Goal: Task Accomplishment & Management: Complete application form

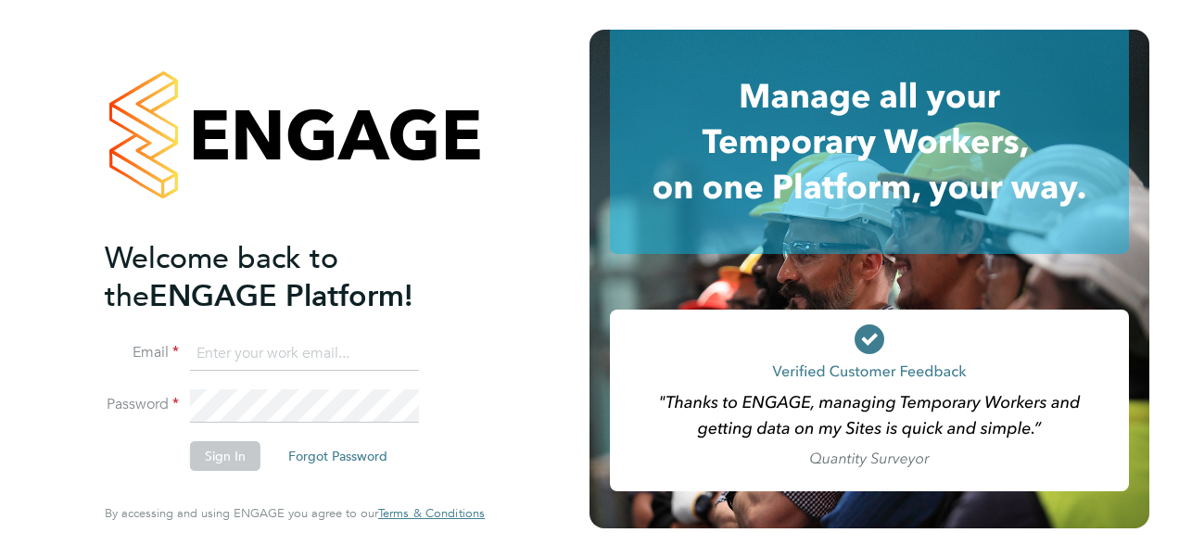
type input "[EMAIL_ADDRESS][DOMAIN_NAME]"
click at [245, 458] on button "Sign In" at bounding box center [225, 456] width 70 height 30
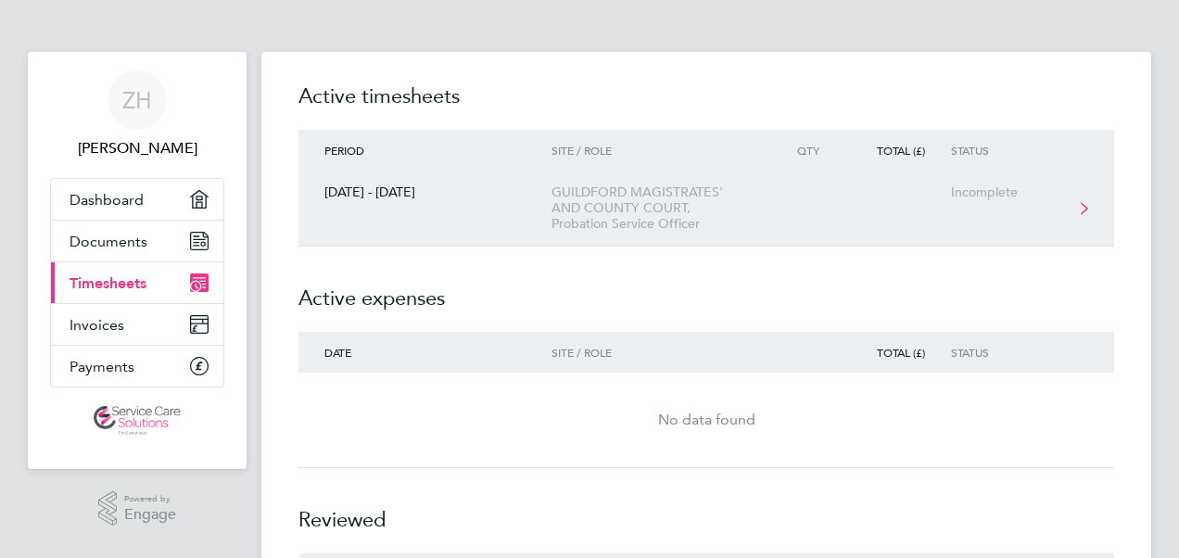
click at [668, 223] on div "GUILDFORD MAGISTRATES' AND COUNTY COURT, Probation Service Officer" at bounding box center [658, 207] width 212 height 47
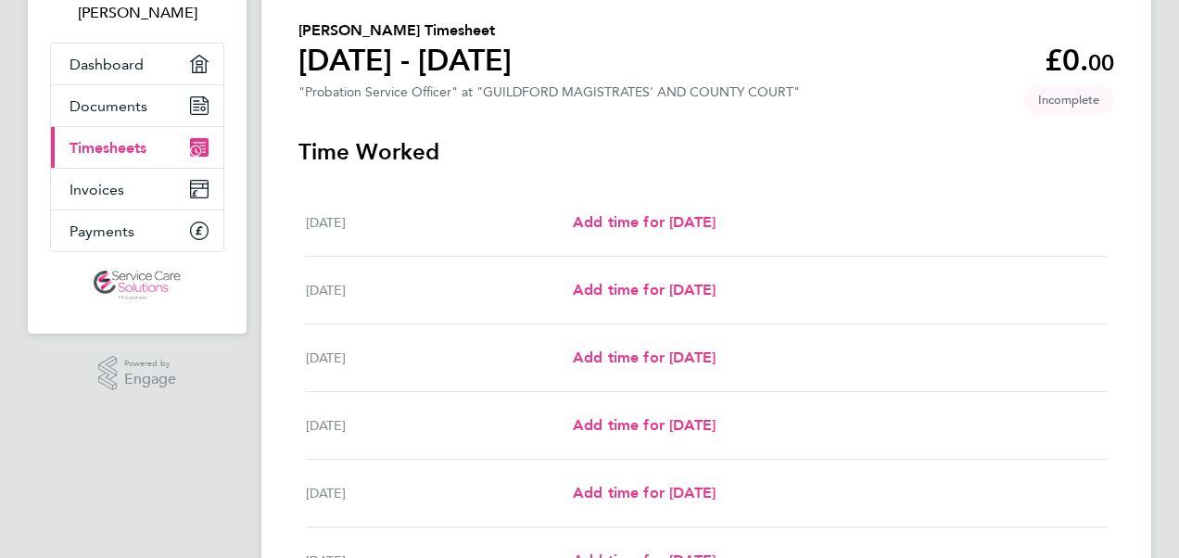
scroll to position [123, 0]
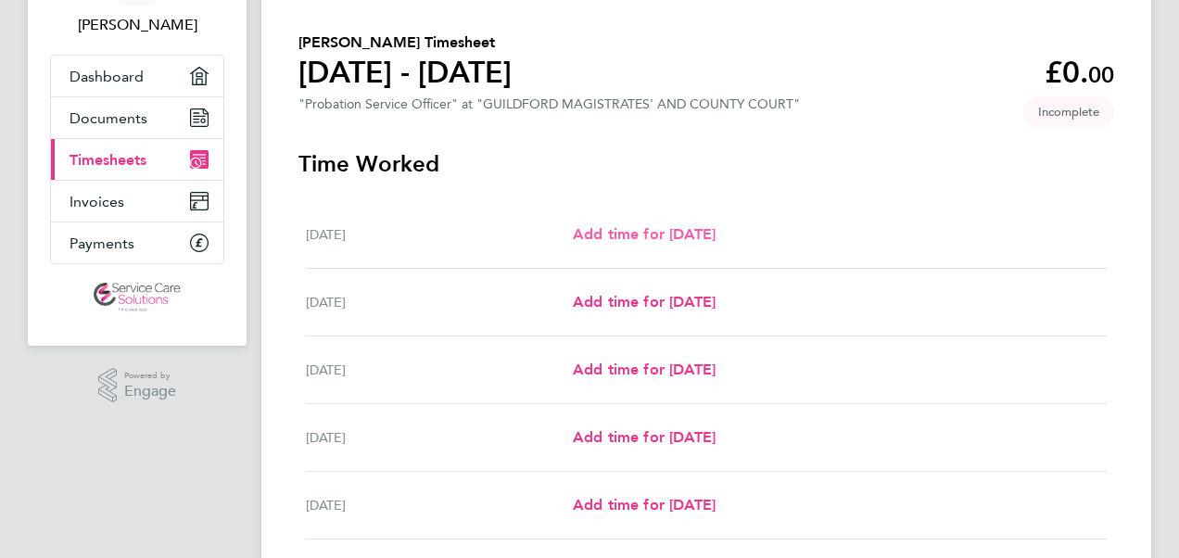
click at [666, 243] on link "Add time for Mon 29 Sep" at bounding box center [644, 234] width 143 height 22
select select "30"
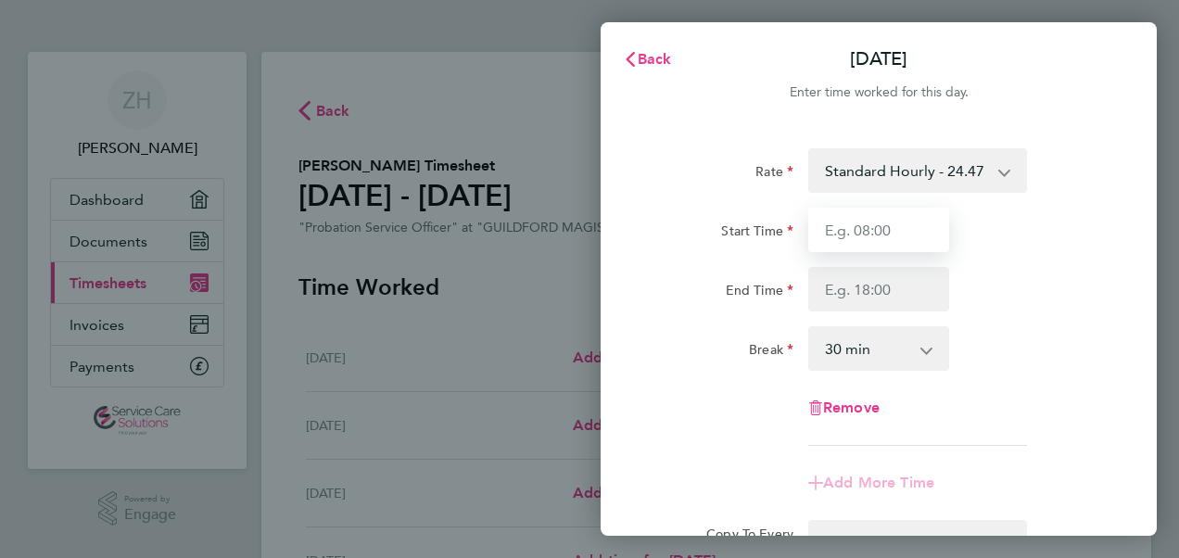
click at [883, 237] on input "Start Time" at bounding box center [878, 230] width 141 height 45
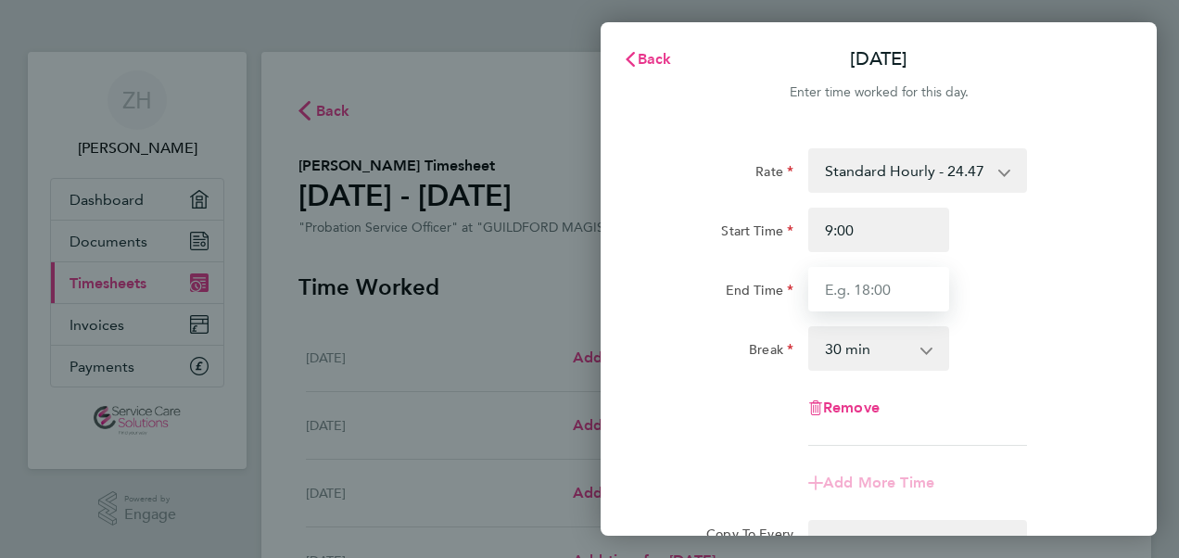
type input "09:00"
click at [887, 286] on input "End Time" at bounding box center [878, 289] width 141 height 45
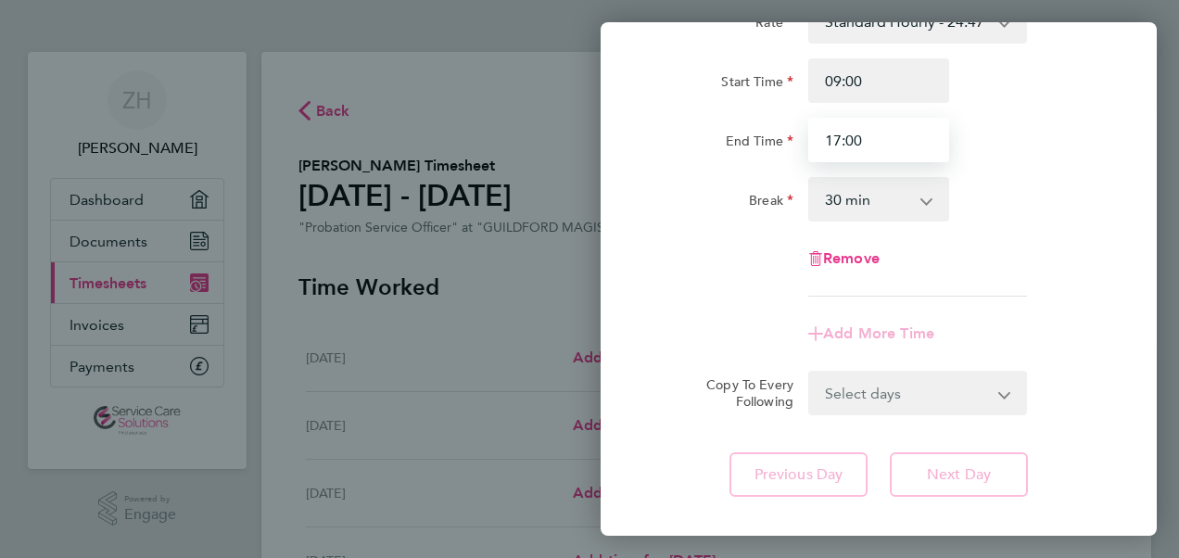
scroll to position [185, 0]
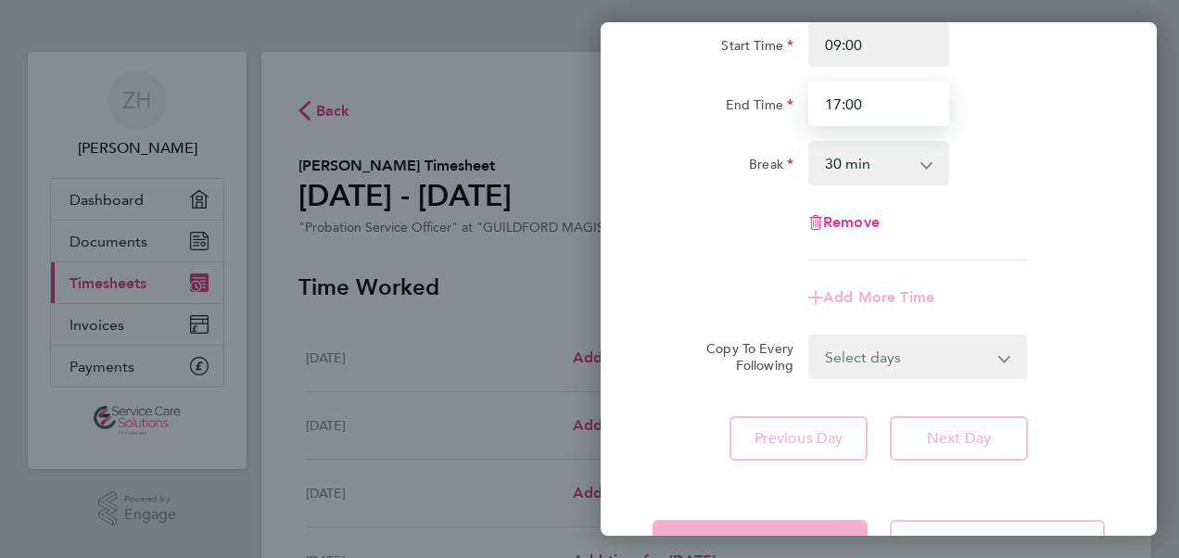
type input "17:00"
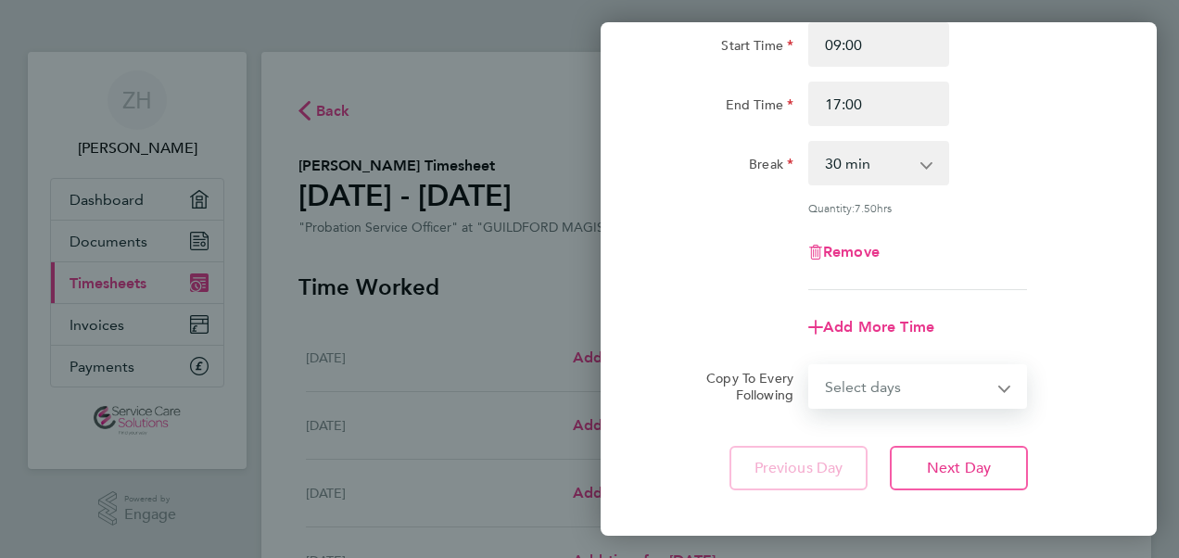
click at [914, 360] on form "Rate Standard Hourly - 24.47 Start Time 09:00 End Time 17:00 Break 0 min 15 min…" at bounding box center [879, 186] width 452 height 446
select select "TUE"
click at [810, 366] on select "Select days Day Weekday (Mon-Fri) Weekend (Sat-Sun) Tuesday Wednesday Thursday …" at bounding box center [907, 386] width 195 height 41
select select "2025-10-05"
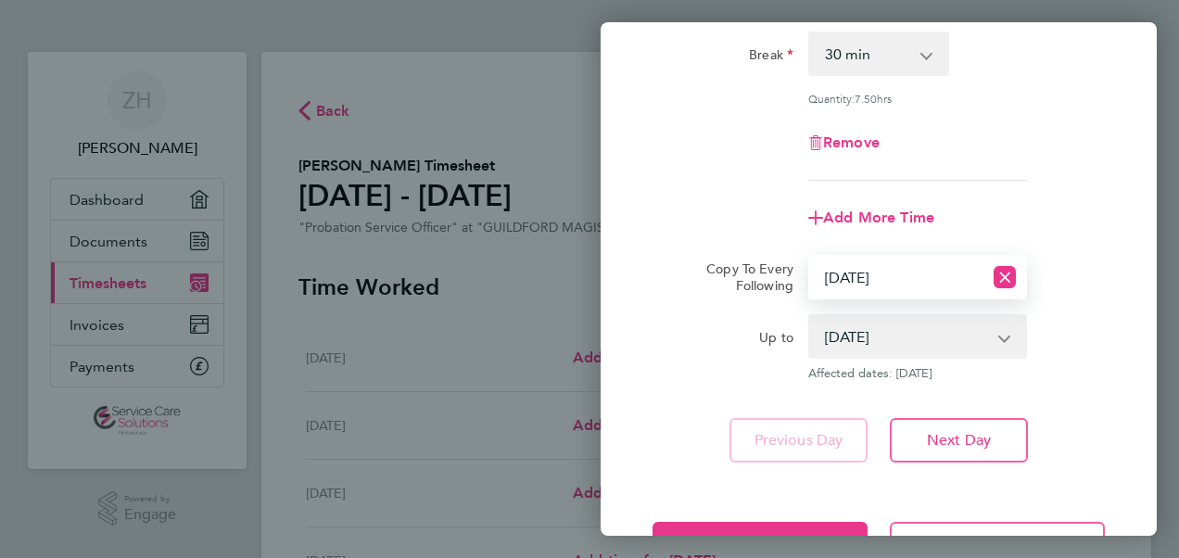
scroll to position [361, 0]
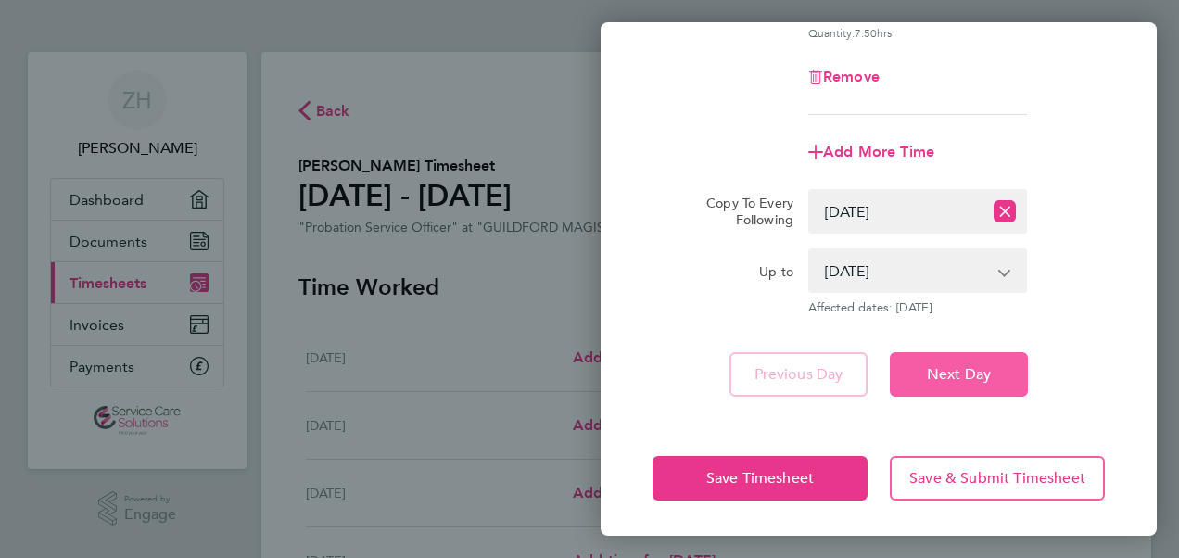
click at [962, 374] on span "Next Day" at bounding box center [959, 374] width 64 height 19
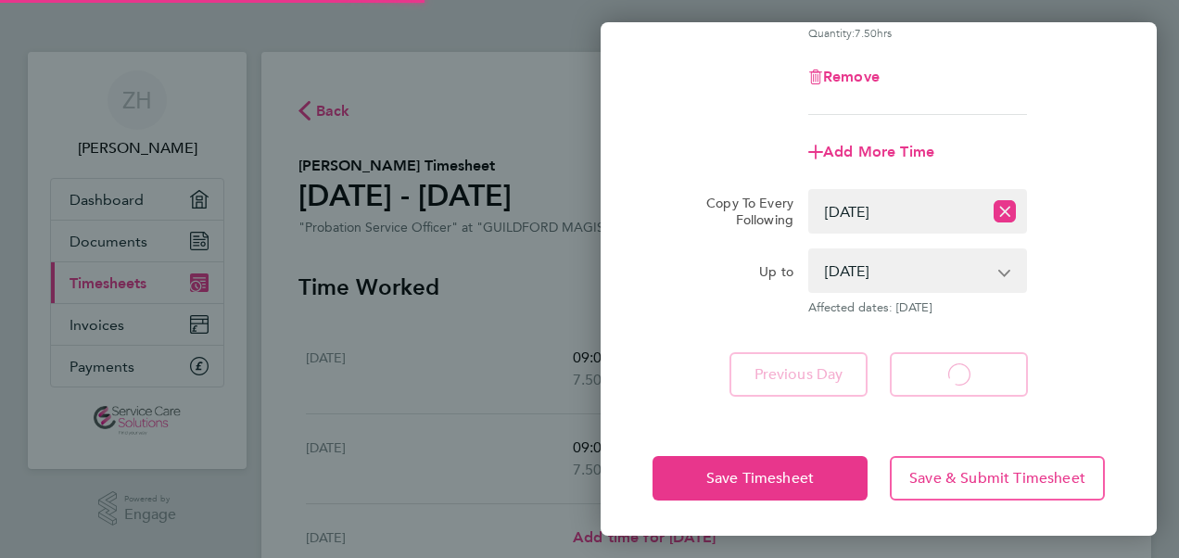
select select "30"
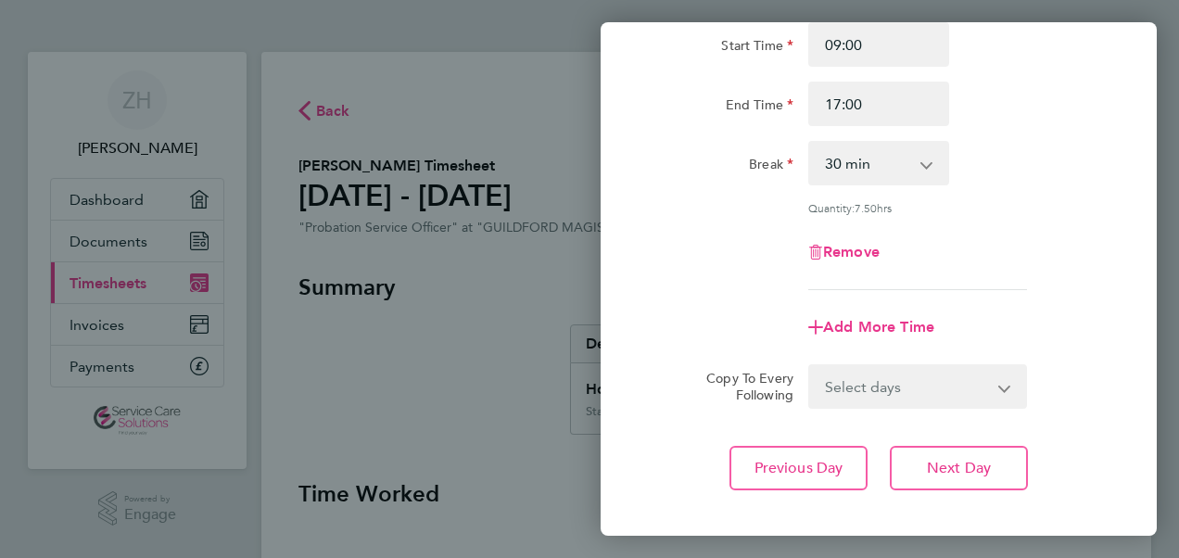
scroll to position [278, 0]
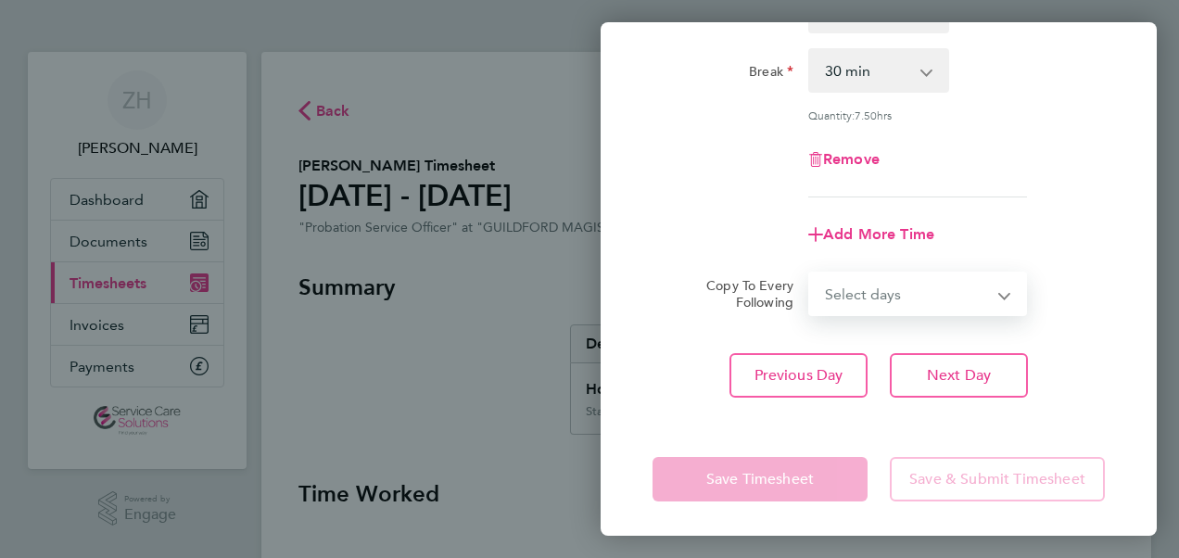
click at [918, 297] on select "Select days Day Weekday (Mon-Fri) Weekend (Sat-Sun) Wednesday Thursday Friday S…" at bounding box center [907, 293] width 195 height 41
select select "WED"
click at [810, 273] on select "Select days Day Weekday (Mon-Fri) Weekend (Sat-Sun) Wednesday Thursday Friday S…" at bounding box center [907, 293] width 195 height 41
select select "2025-10-05"
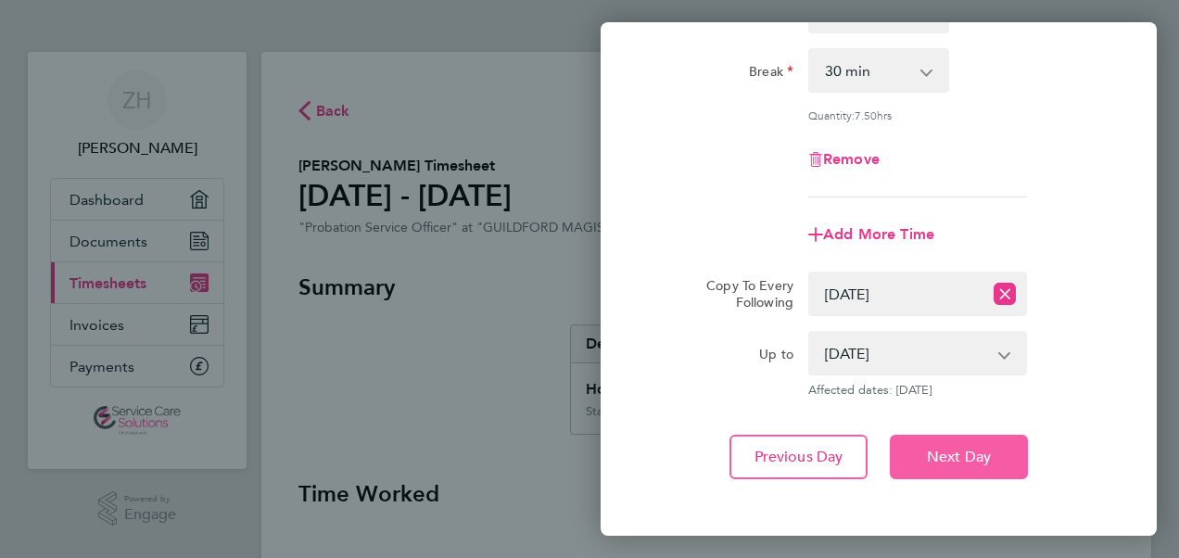
click at [973, 454] on span "Next Day" at bounding box center [959, 457] width 64 height 19
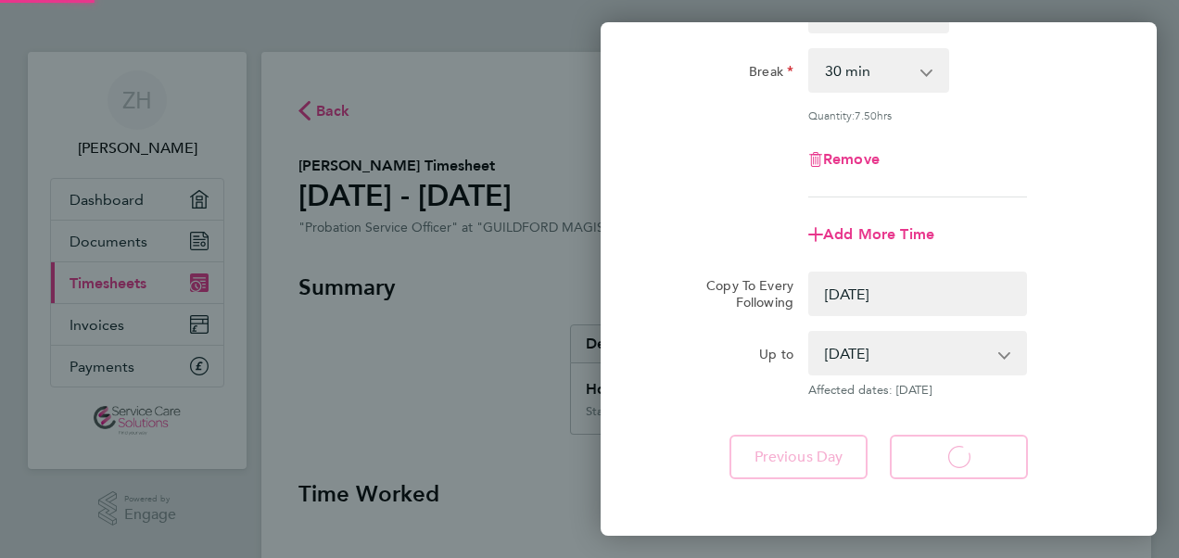
select select "0: null"
select select "30"
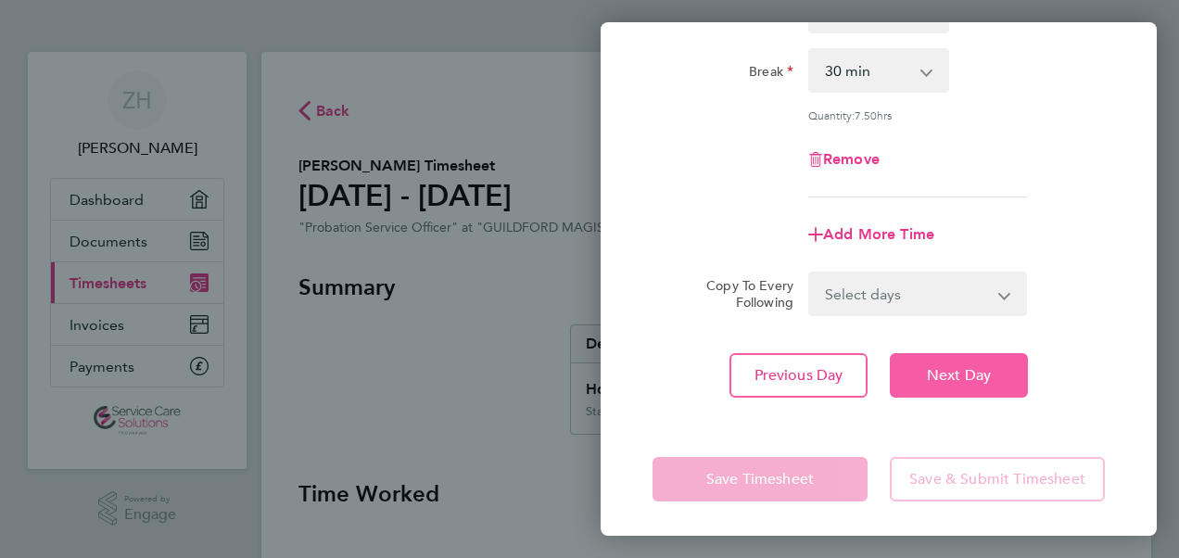
click at [942, 375] on span "Next Day" at bounding box center [959, 375] width 64 height 19
select select "30"
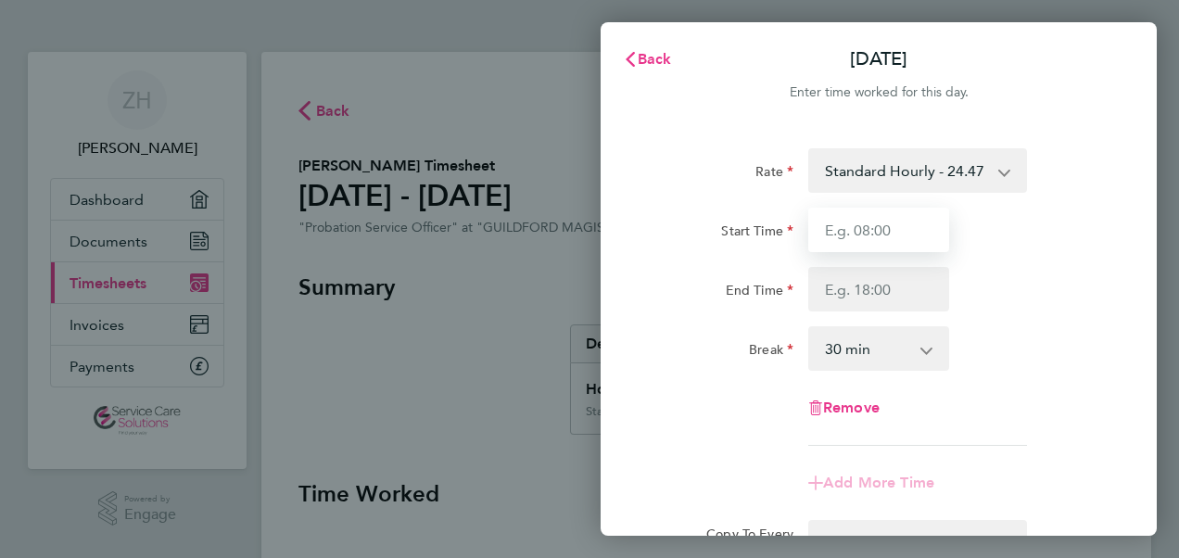
click at [906, 234] on input "Start Time" at bounding box center [878, 230] width 141 height 45
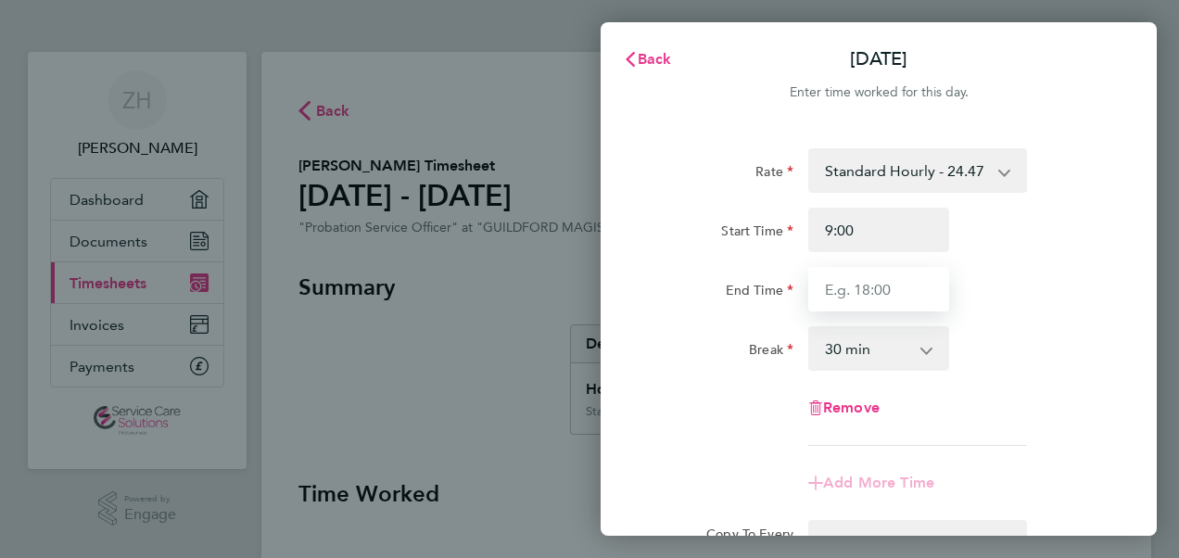
type input "09:00"
click at [892, 290] on input "End Time" at bounding box center [878, 289] width 141 height 45
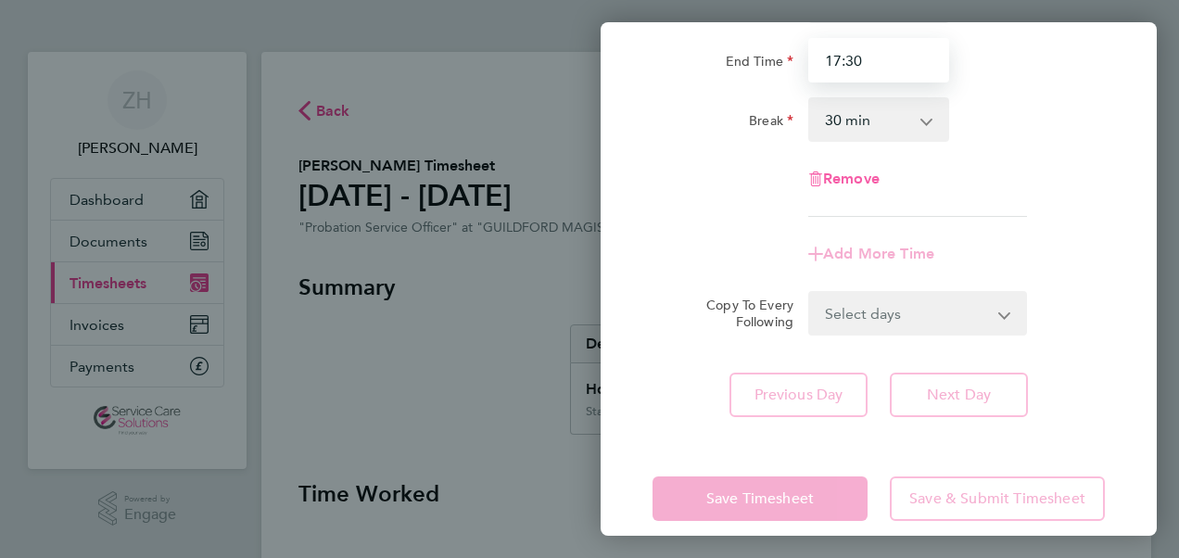
scroll to position [250, 0]
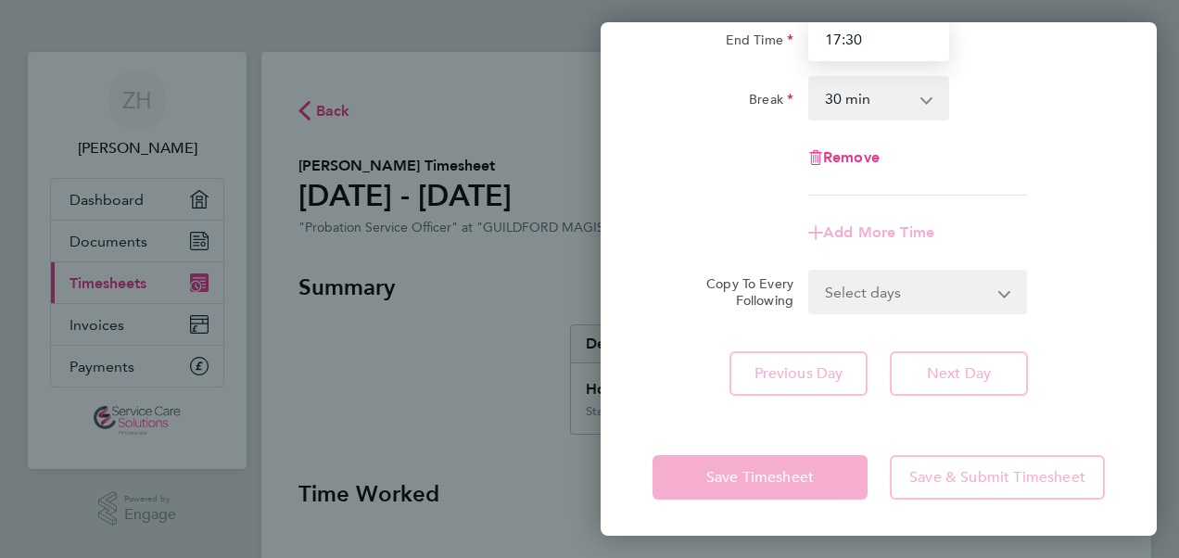
type input "17:30"
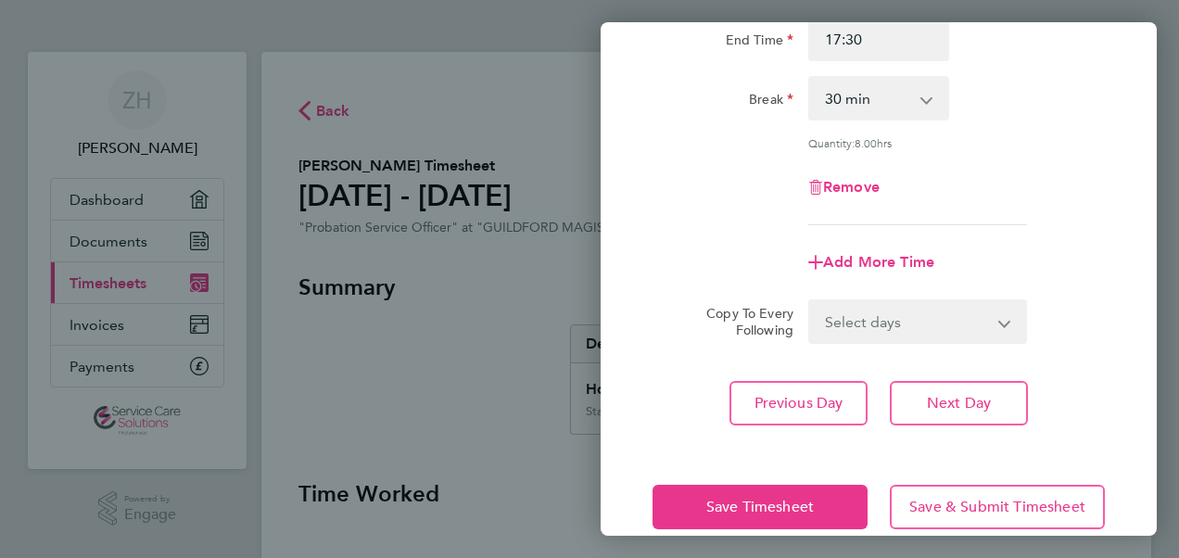
click at [914, 377] on div "Rate Standard Hourly - 24.47 Start Time 09:00 End Time 17:30 Break 0 min 15 min…" at bounding box center [879, 162] width 556 height 572
click at [937, 410] on button "Next Day" at bounding box center [959, 403] width 138 height 45
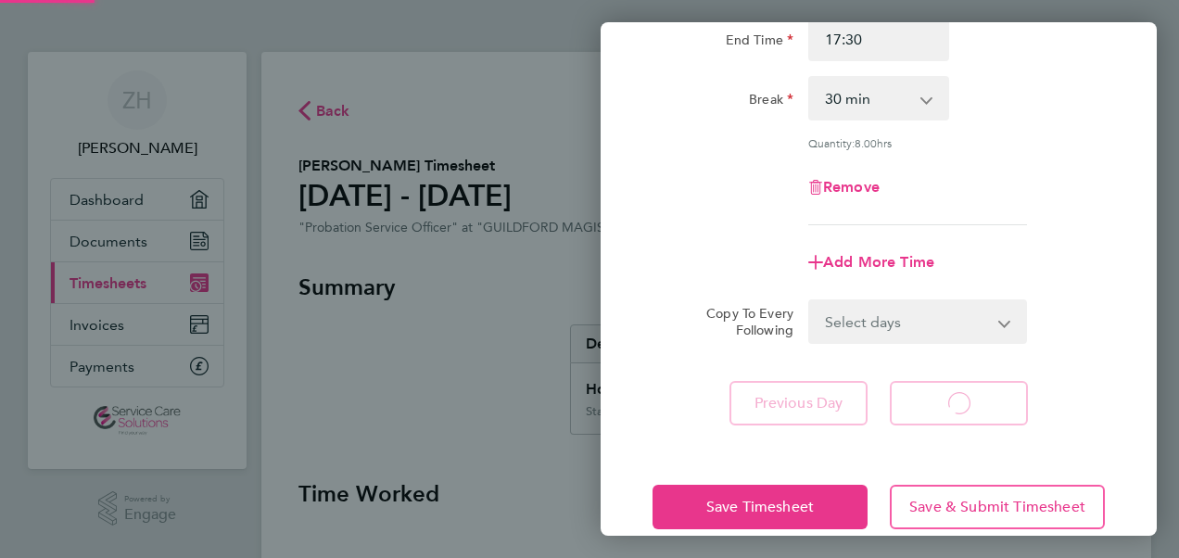
select select "30"
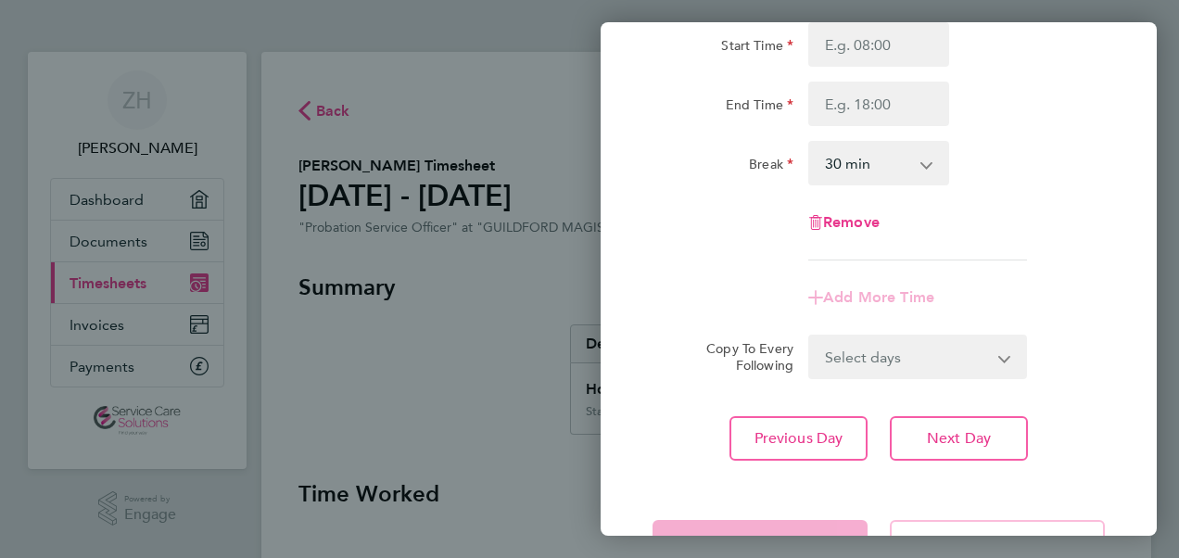
scroll to position [250, 0]
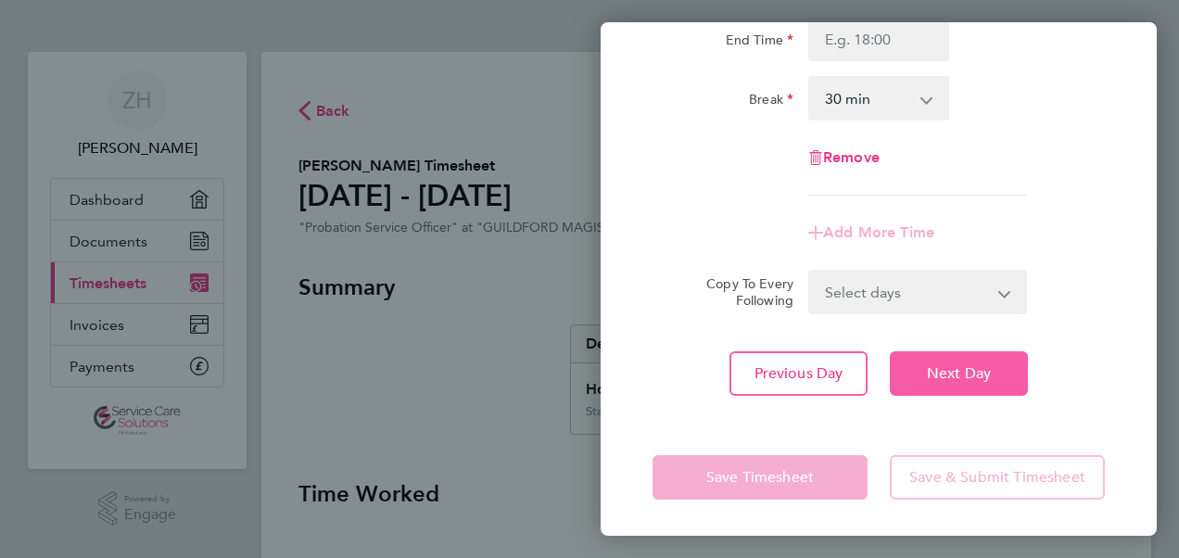
click at [981, 362] on button "Next Day" at bounding box center [959, 373] width 138 height 45
select select "30"
click at [983, 360] on button "Next Day" at bounding box center [959, 373] width 138 height 45
select select "30"
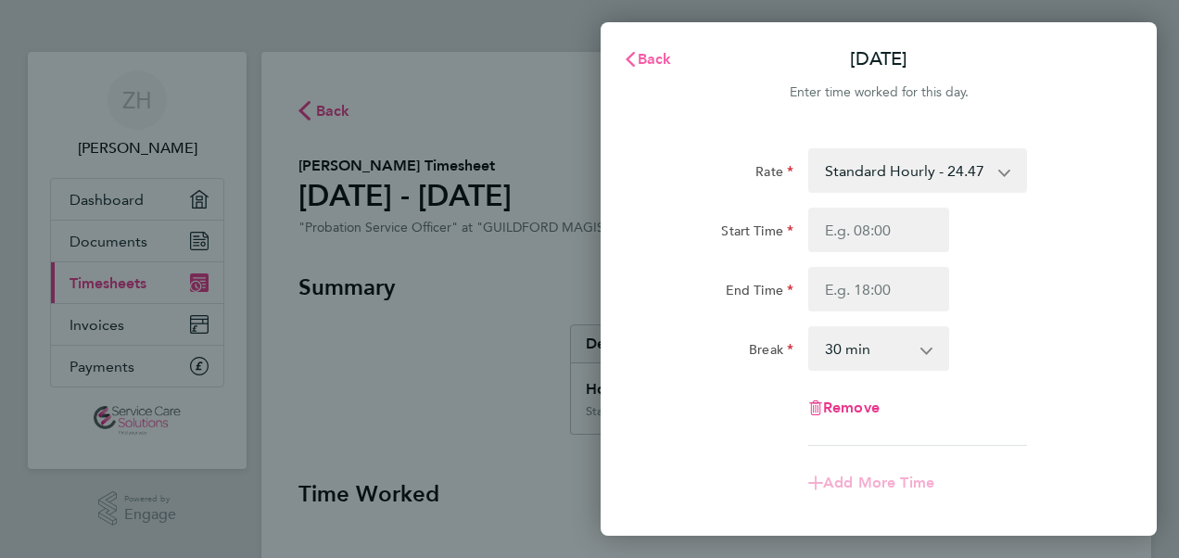
click at [653, 59] on span "Back" at bounding box center [655, 59] width 34 height 18
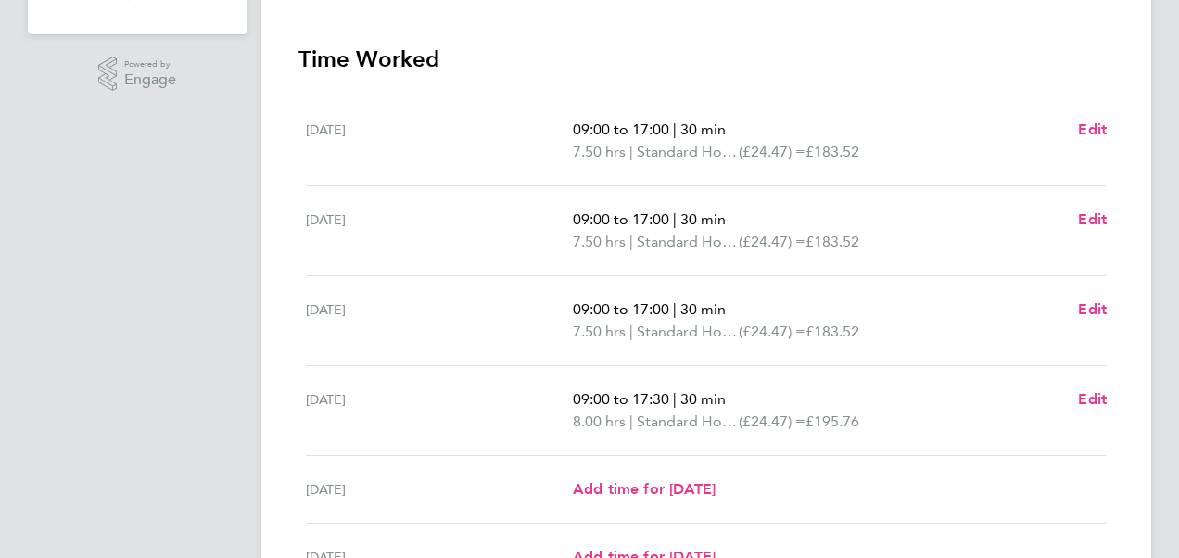
scroll to position [464, 0]
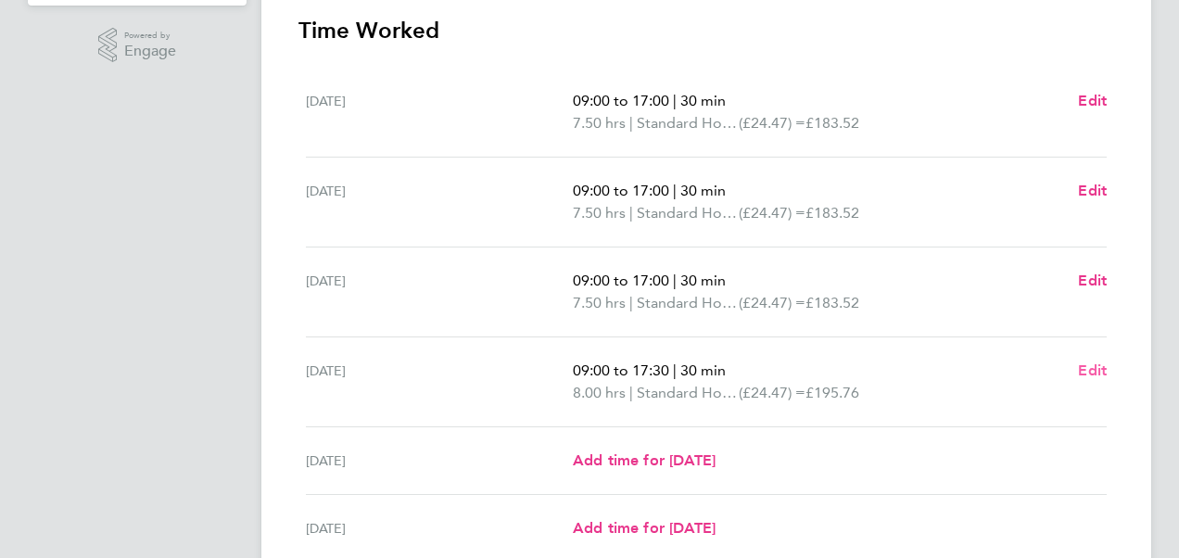
click at [1084, 375] on span "Edit" at bounding box center [1092, 371] width 29 height 18
select select "30"
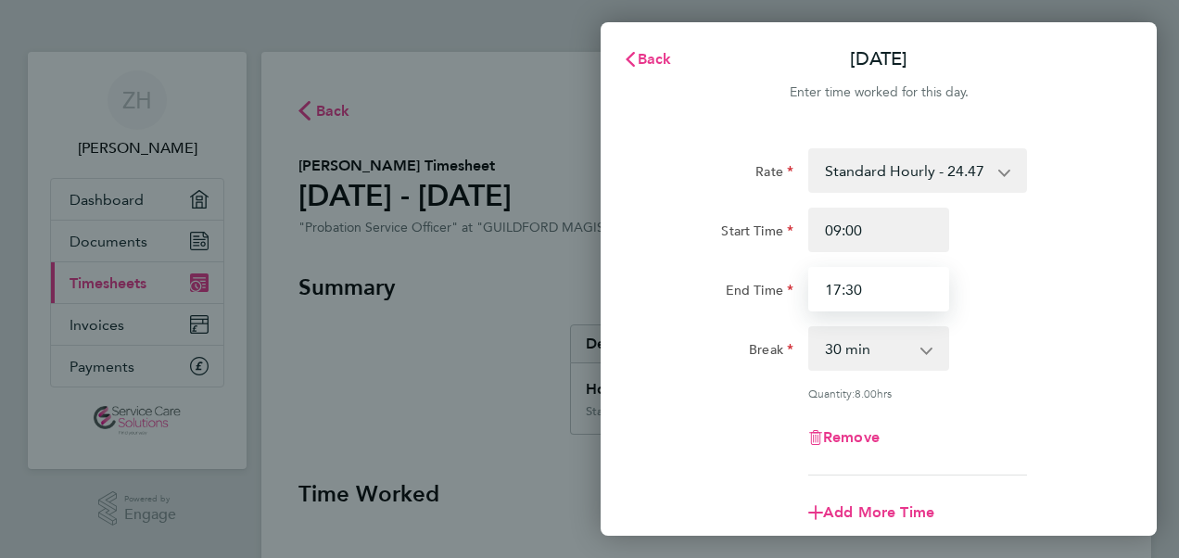
click at [895, 291] on input "17:30" at bounding box center [878, 289] width 141 height 45
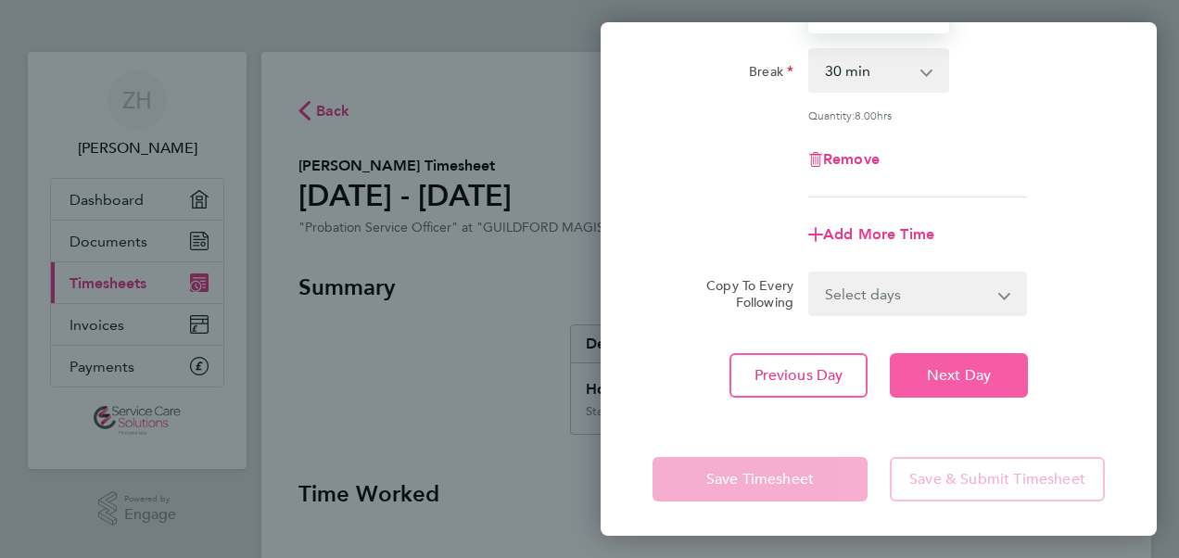
scroll to position [279, 0]
type input "17:15"
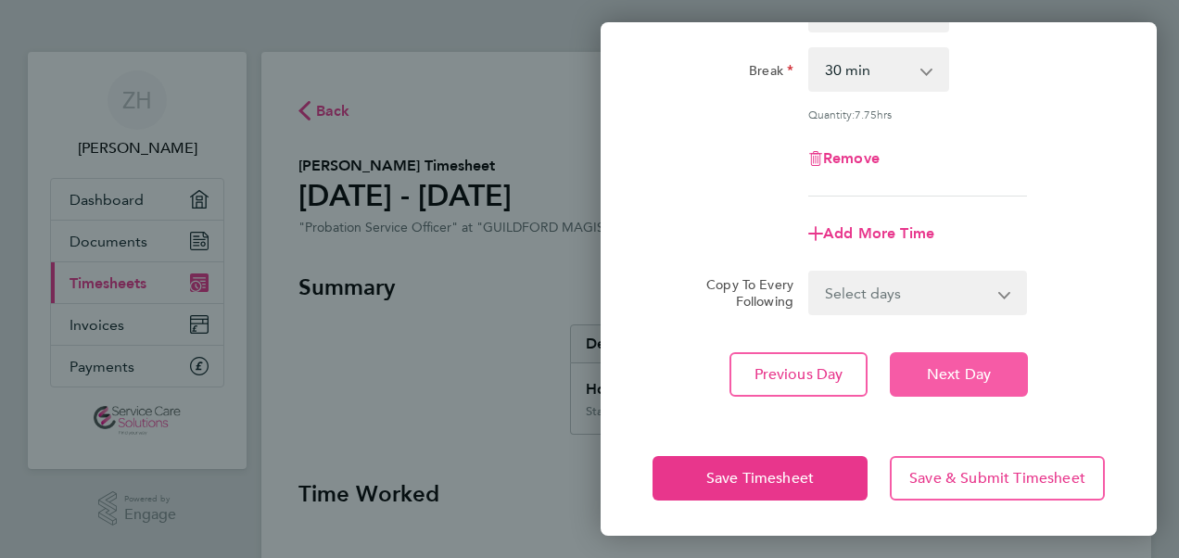
click at [951, 369] on span "Next Day" at bounding box center [959, 374] width 64 height 19
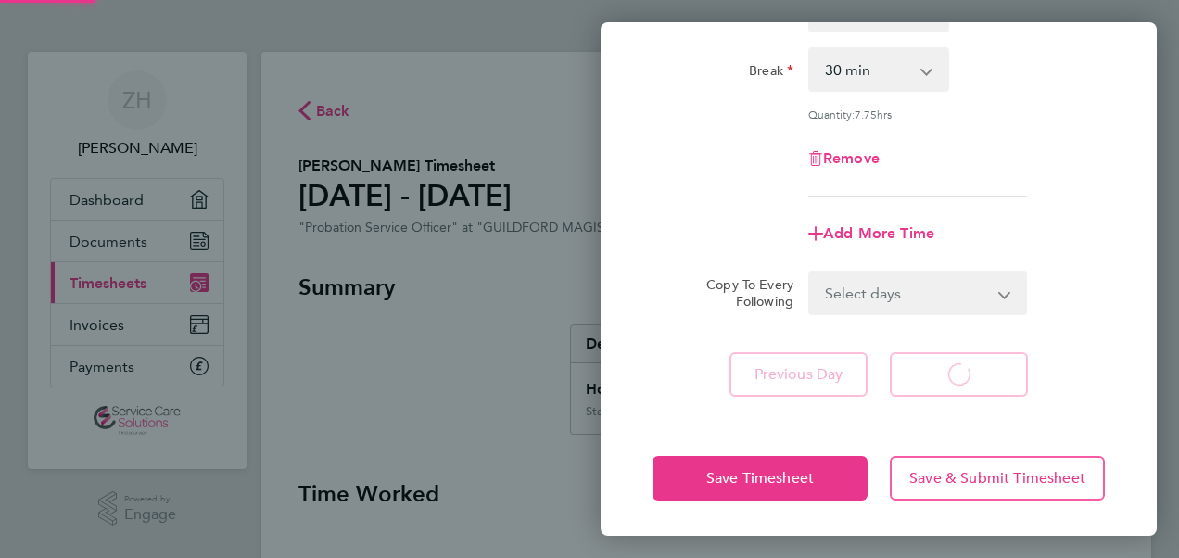
select select "30"
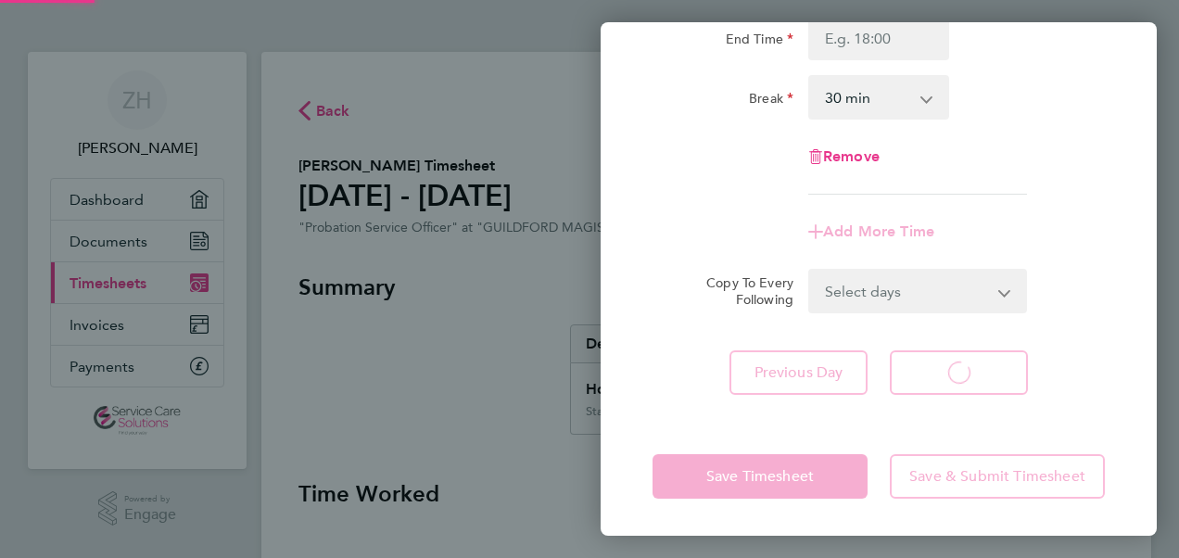
scroll to position [250, 0]
select select "30"
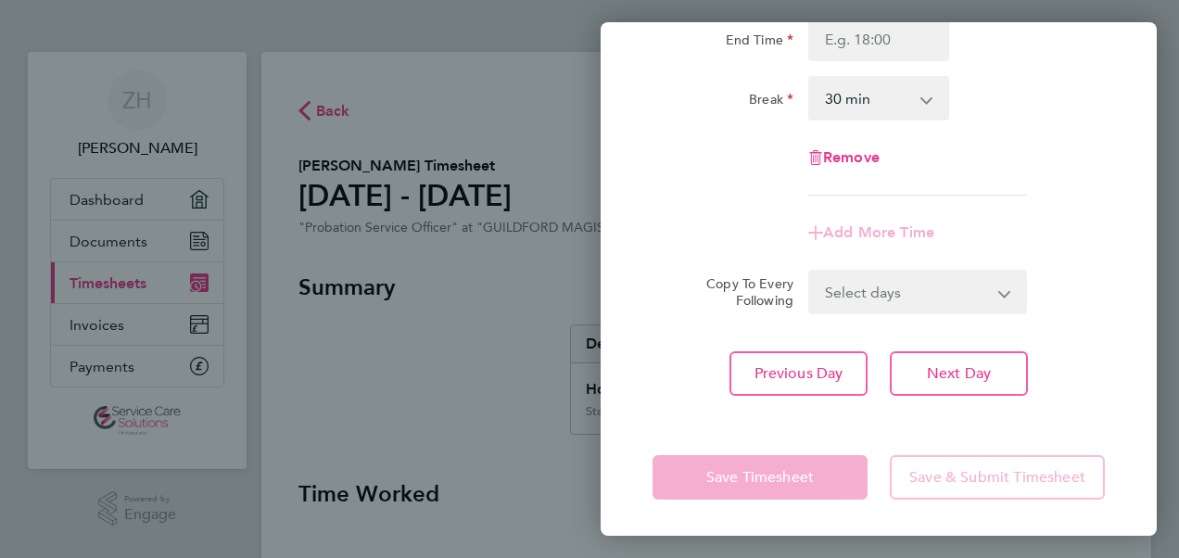
click at [996, 476] on app-form-button "Save & Submit Timesheet" at bounding box center [992, 477] width 226 height 45
click at [957, 365] on span "Next Day" at bounding box center [959, 373] width 64 height 19
select select "30"
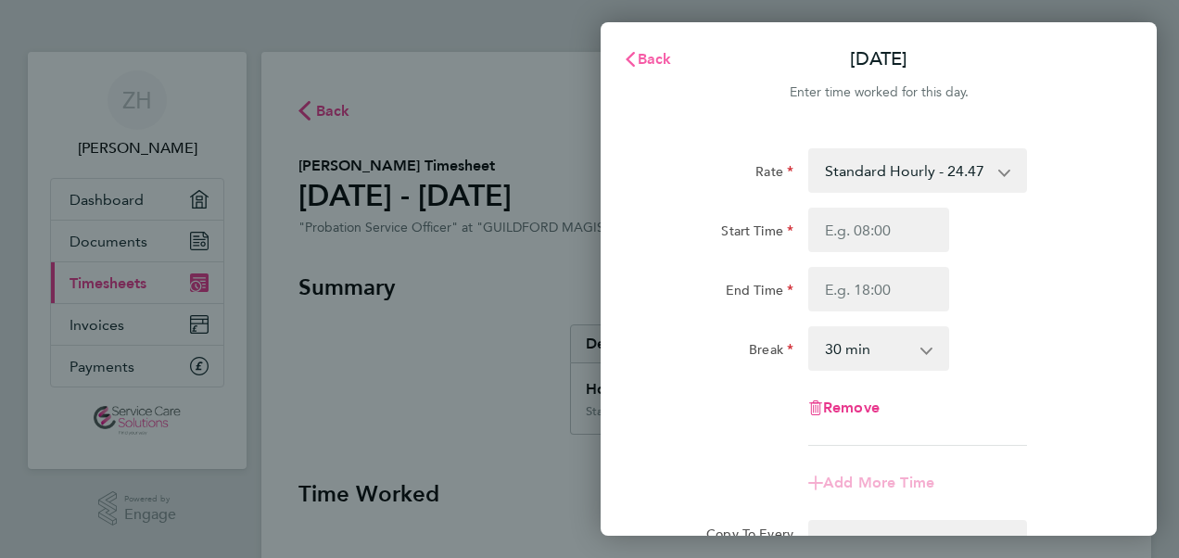
click at [645, 62] on span "Back" at bounding box center [655, 59] width 34 height 18
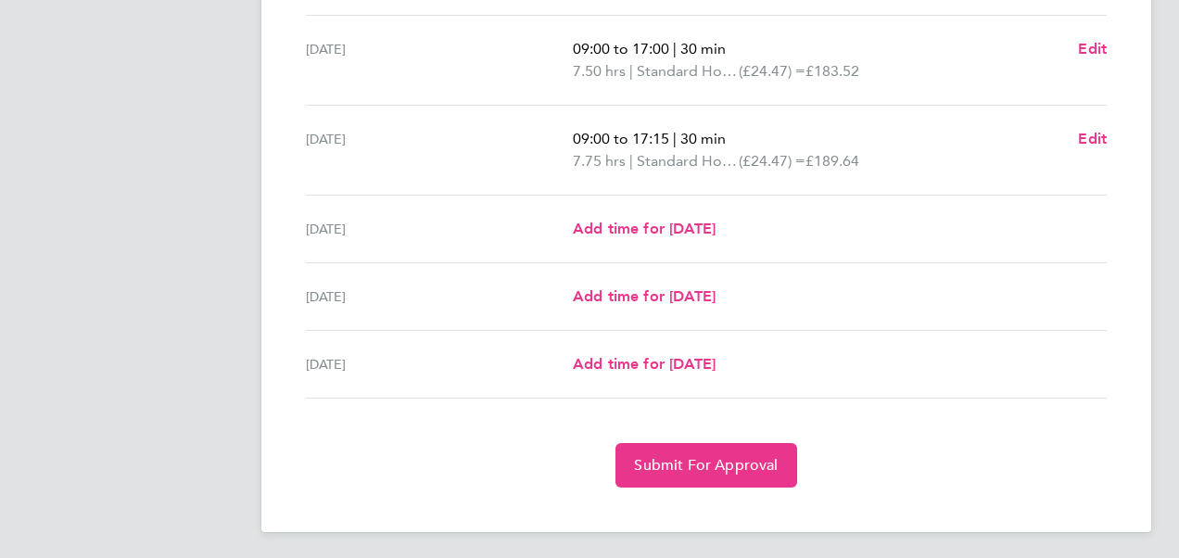
scroll to position [696, 0]
click at [778, 457] on button "Submit For Approval" at bounding box center [706, 464] width 181 height 45
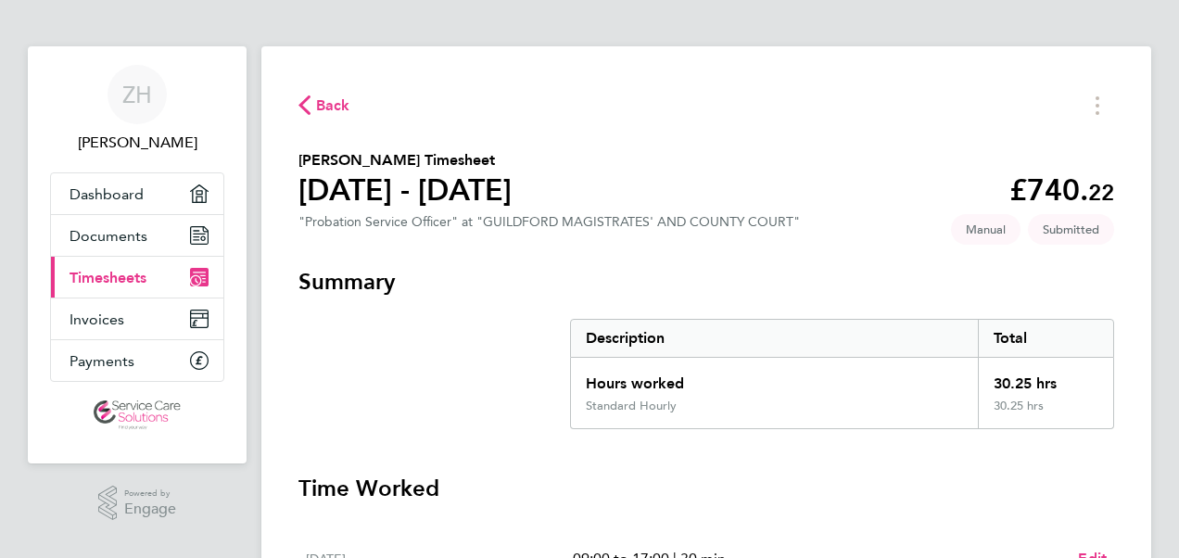
scroll to position [0, 0]
